Goal: Navigation & Orientation: Find specific page/section

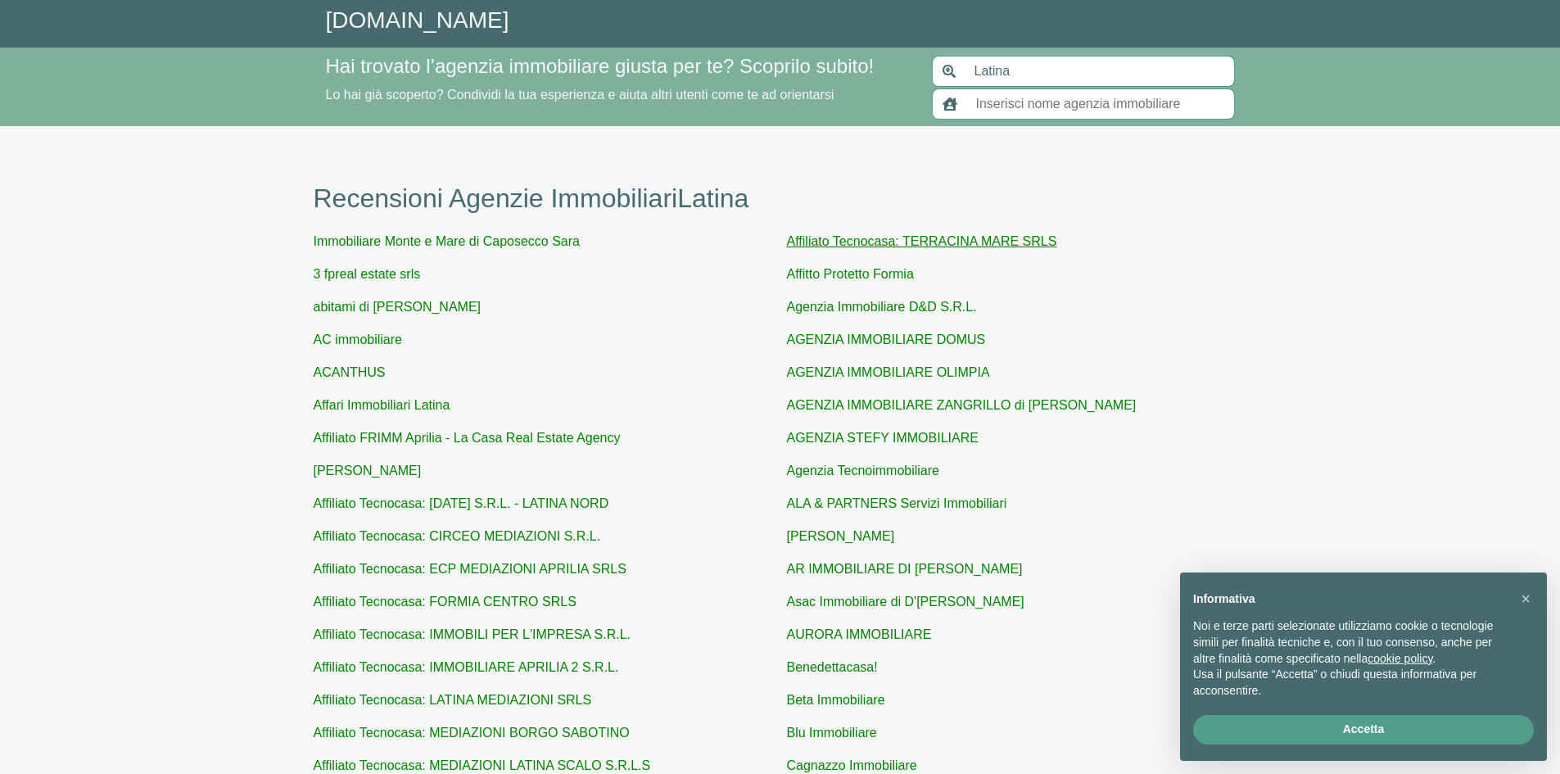
click at [858, 235] on link "Affiliato Tecnocasa: TERRACINA MARE SRLS" at bounding box center [922, 241] width 270 height 14
type input "Affiliato Tecnocasa: TERRACINA MARE SRLS"
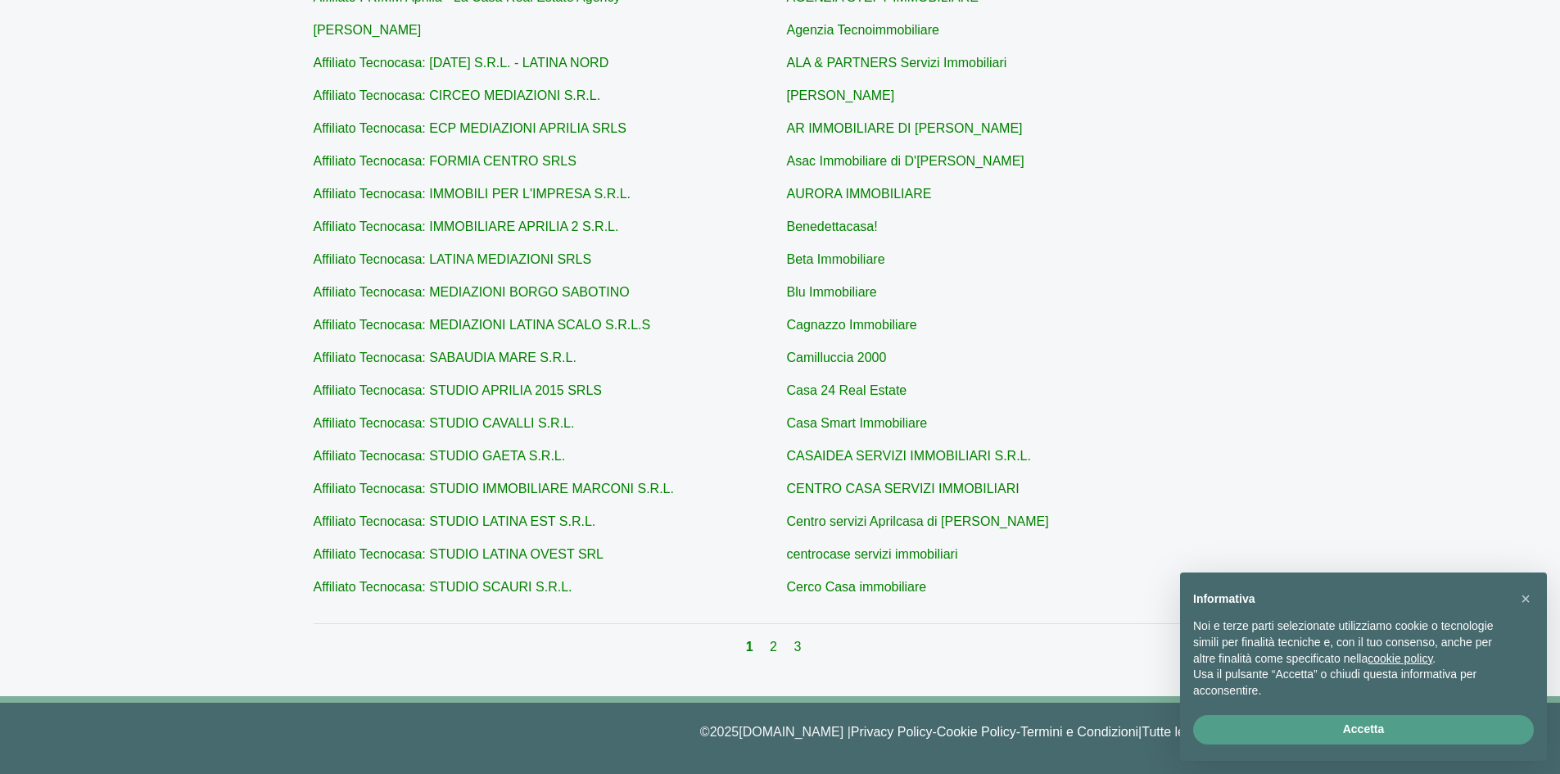
scroll to position [441, 0]
click at [771, 648] on link "2" at bounding box center [775, 646] width 11 height 14
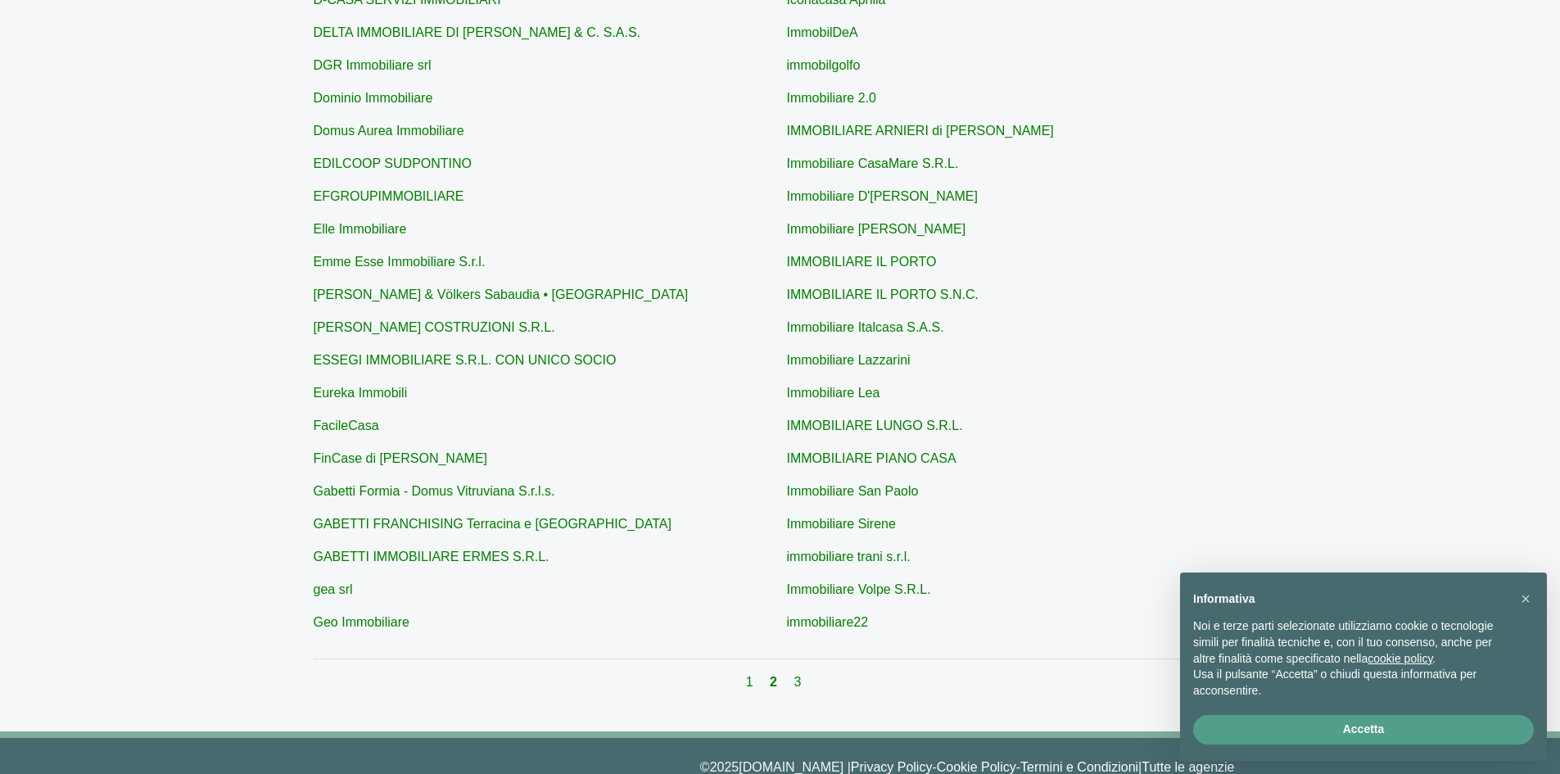
scroll to position [441, 0]
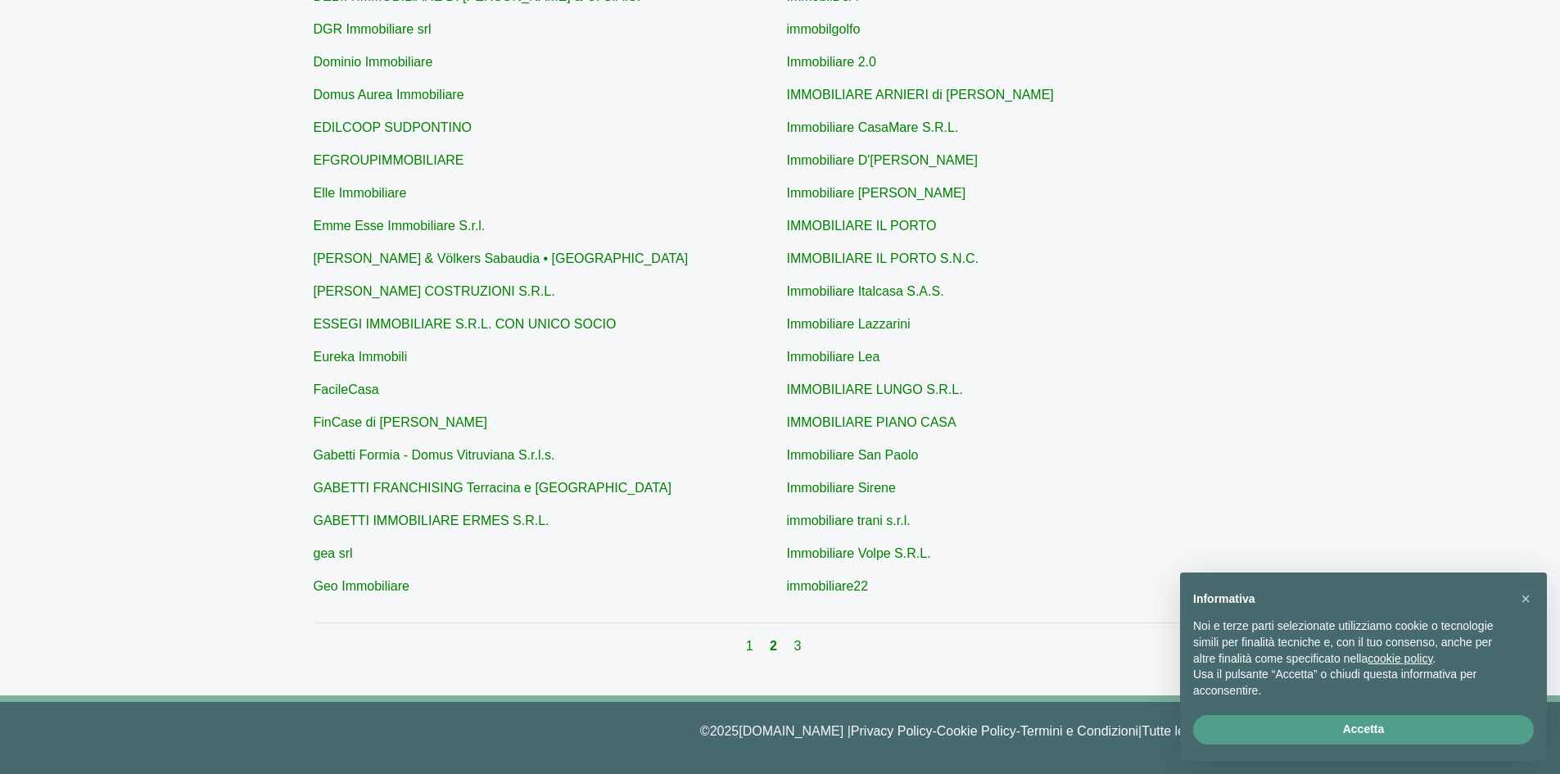
click at [789, 643] on div "1 2 3" at bounding box center [781, 646] width 934 height 20
click at [790, 653] on div "1 2 3" at bounding box center [781, 646] width 934 height 20
click at [794, 650] on link "3" at bounding box center [796, 646] width 7 height 14
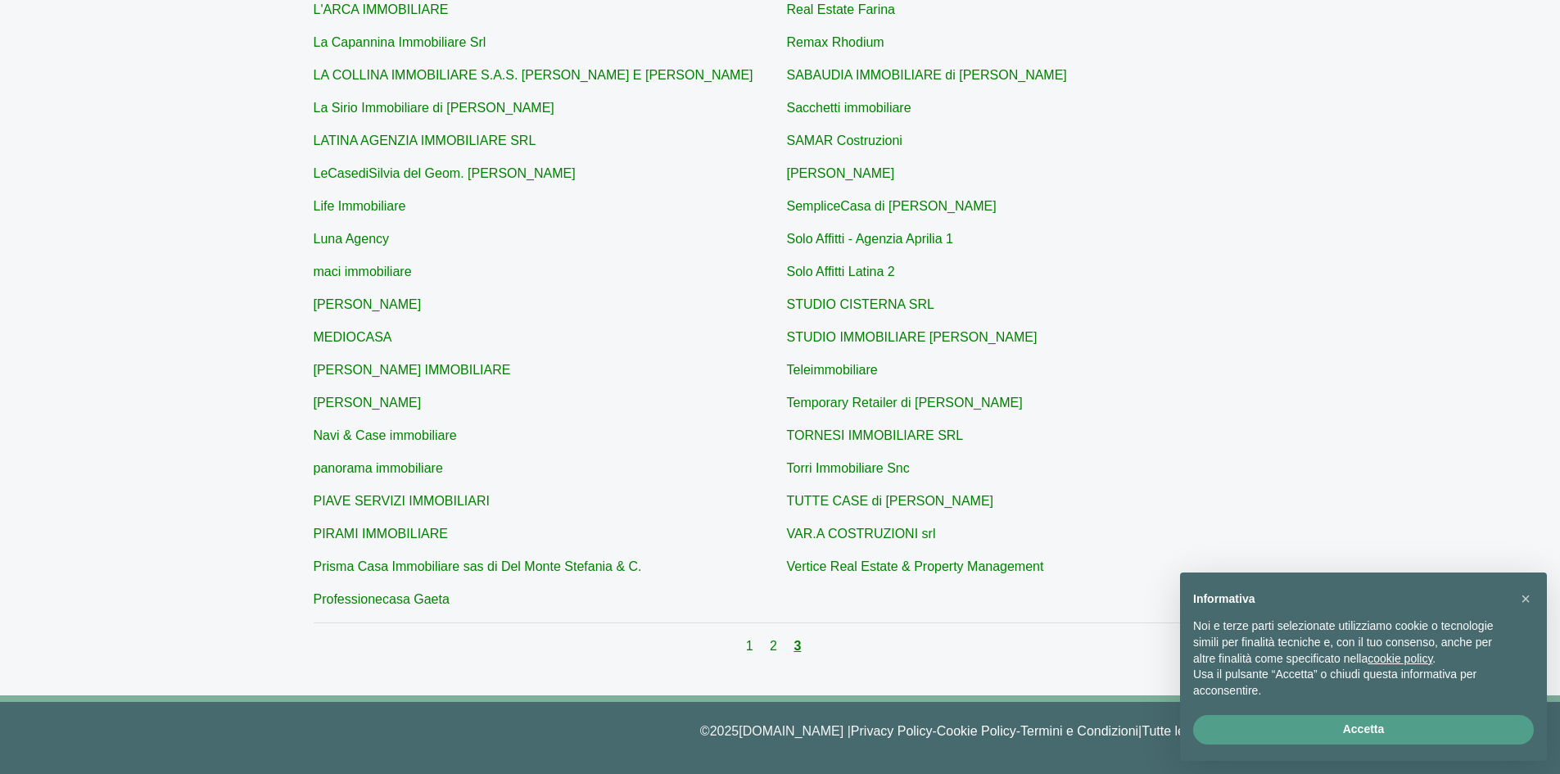
click at [800, 647] on link "3" at bounding box center [796, 646] width 7 height 14
click at [749, 649] on link "1" at bounding box center [751, 646] width 11 height 14
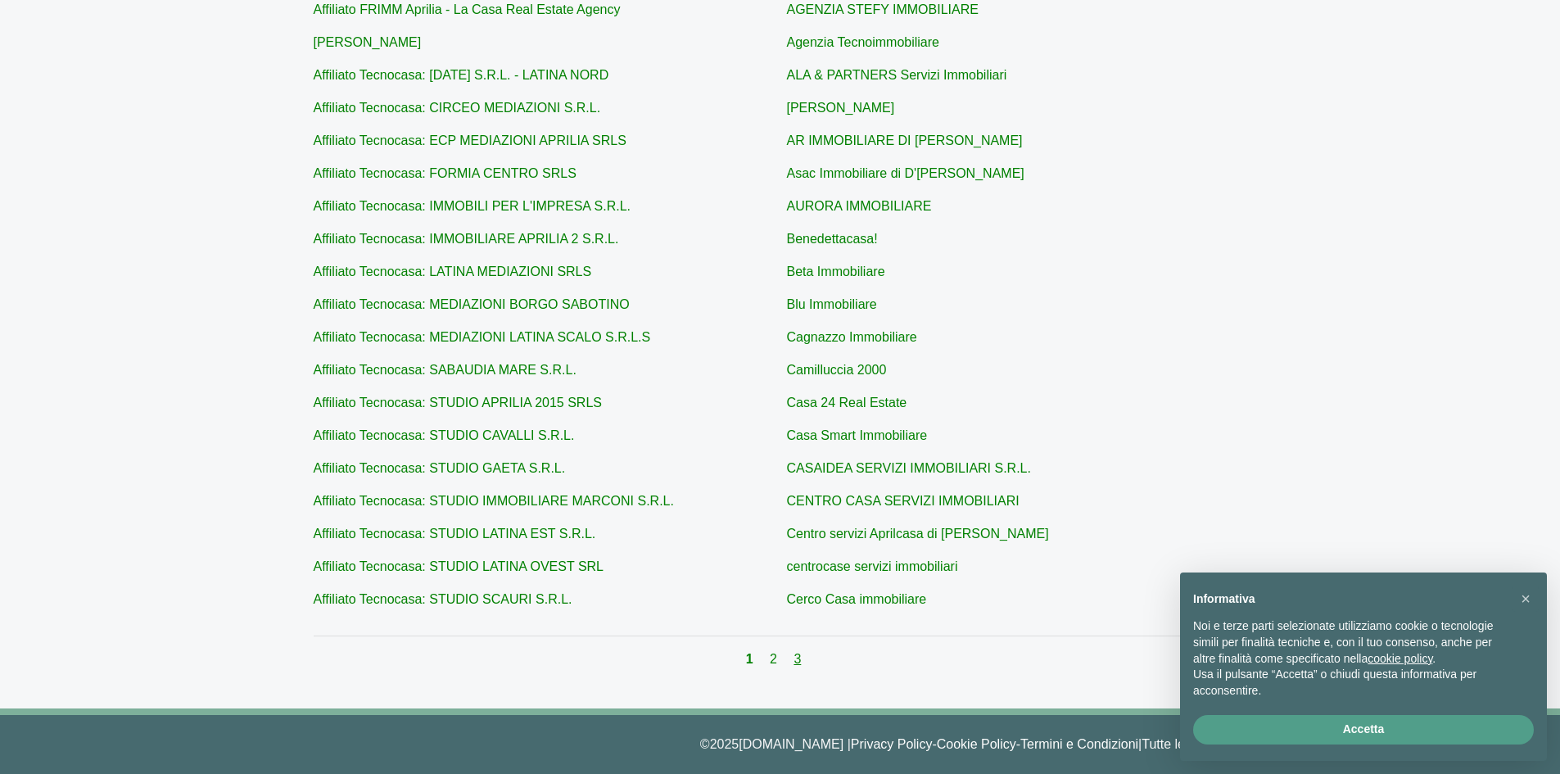
click at [795, 658] on link "3" at bounding box center [796, 659] width 7 height 14
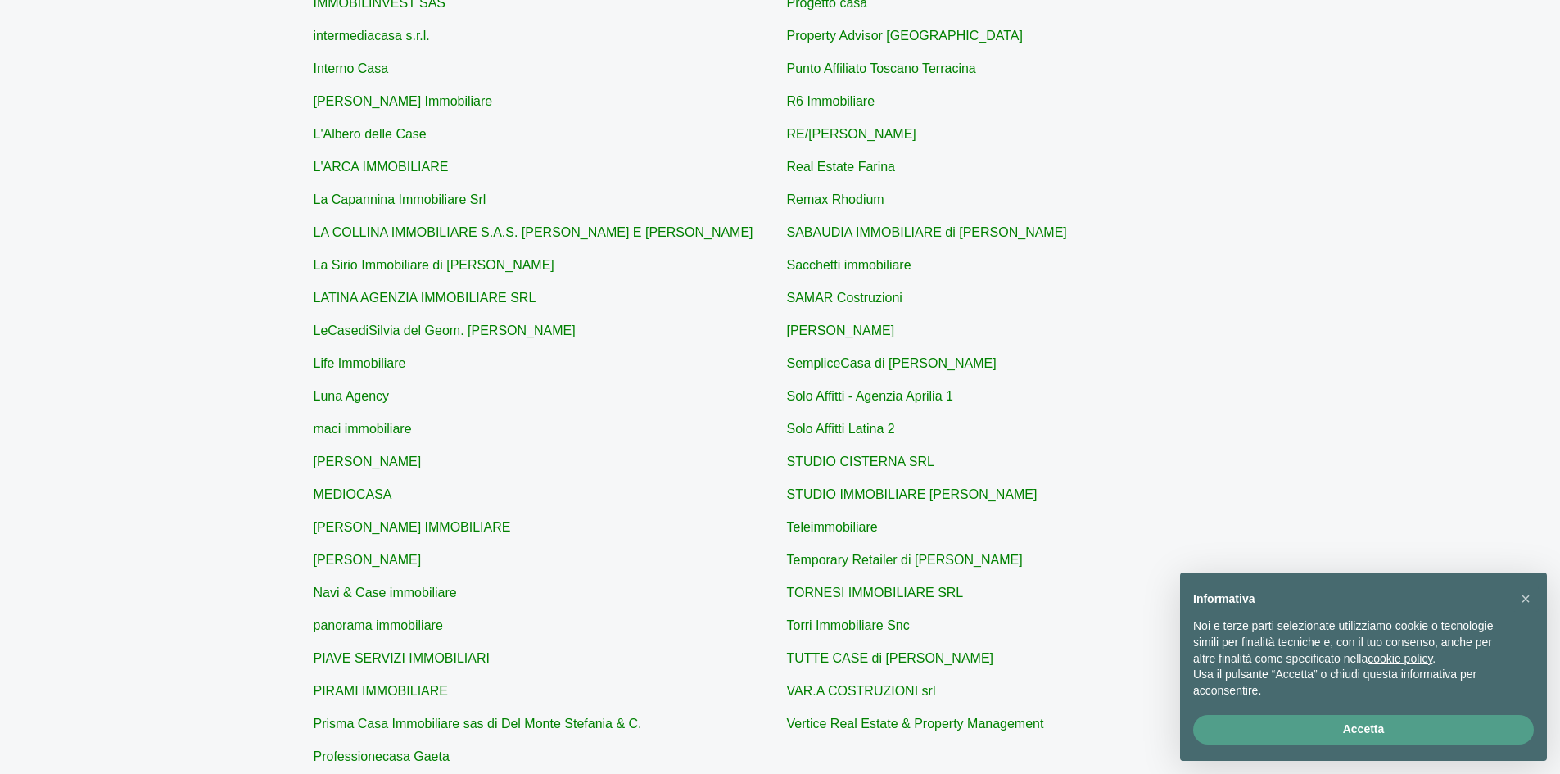
scroll to position [428, 0]
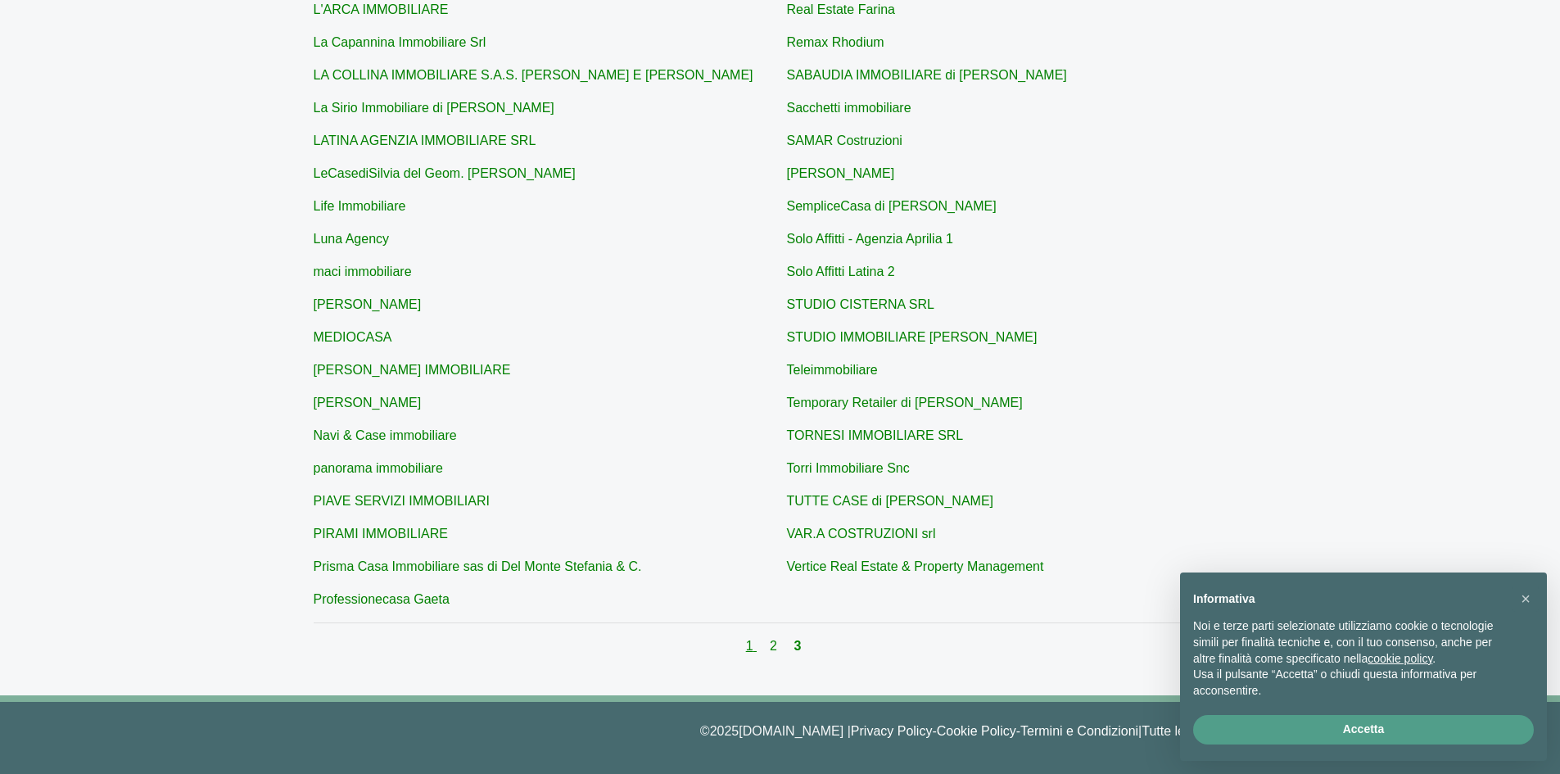
click at [747, 644] on link "1" at bounding box center [751, 646] width 11 height 14
